Goal: Find specific page/section: Find specific page/section

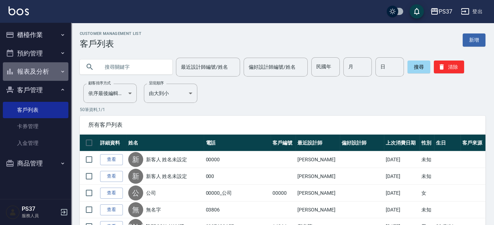
click at [40, 67] on button "報表及分析" at bounding box center [36, 71] width 66 height 19
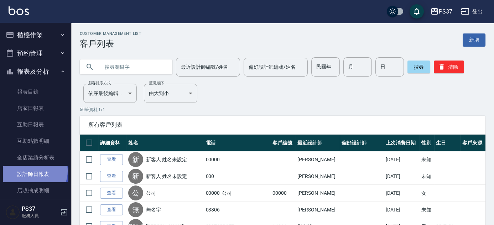
click at [33, 171] on link "設計師日報表" at bounding box center [36, 174] width 66 height 16
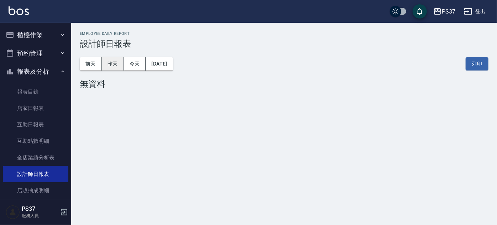
click at [114, 63] on button "昨天" at bounding box center [113, 63] width 22 height 13
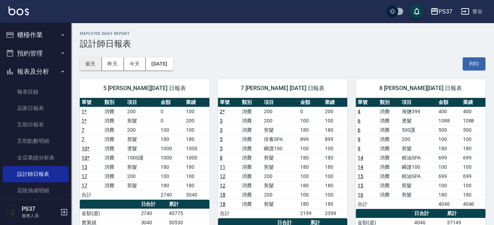
click at [94, 67] on button "前天" at bounding box center [91, 63] width 22 height 13
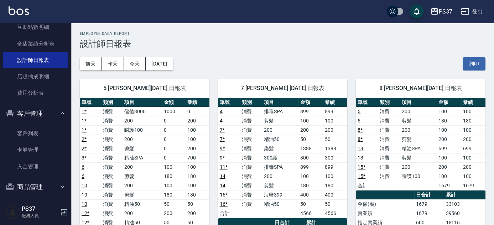
scroll to position [119, 0]
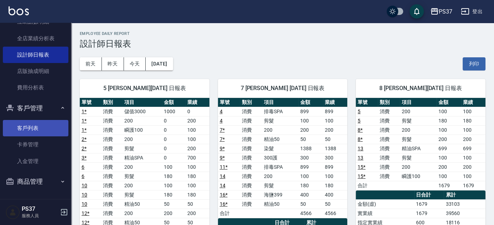
click at [38, 125] on link "客戶列表" at bounding box center [36, 128] width 66 height 16
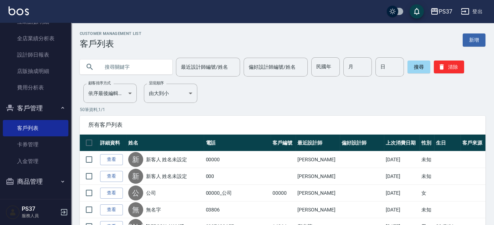
click at [323, 64] on input "民國年" at bounding box center [325, 66] width 29 height 19
type input "86"
type input "02"
type input "07"
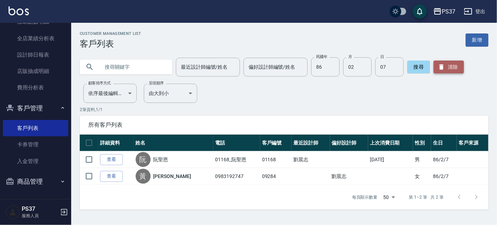
click at [449, 71] on button "清除" at bounding box center [449, 67] width 30 height 13
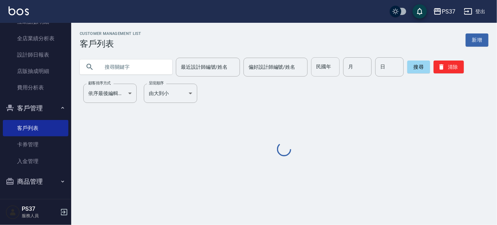
click at [316, 69] on input "民國年" at bounding box center [325, 66] width 29 height 19
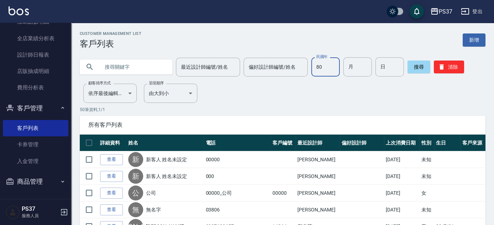
type input "80"
type input "08"
type input "29"
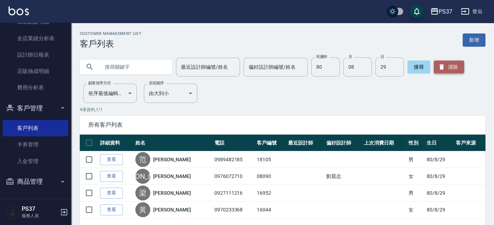
click at [455, 66] on button "清除" at bounding box center [449, 67] width 30 height 13
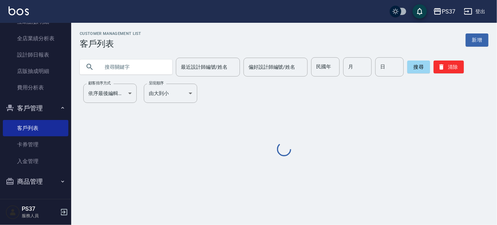
click at [152, 62] on input "text" at bounding box center [133, 66] width 67 height 19
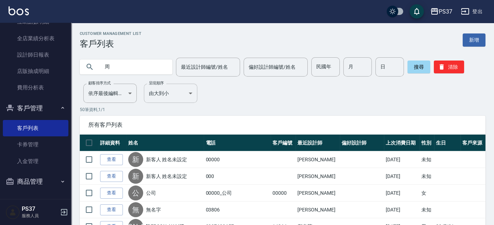
type input "周"
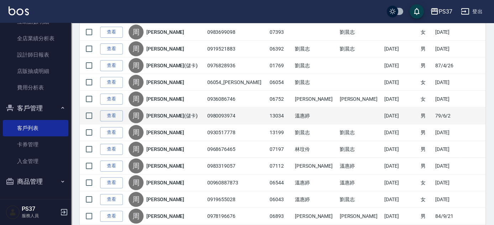
scroll to position [162, 0]
